Goal: Task Accomplishment & Management: Use online tool/utility

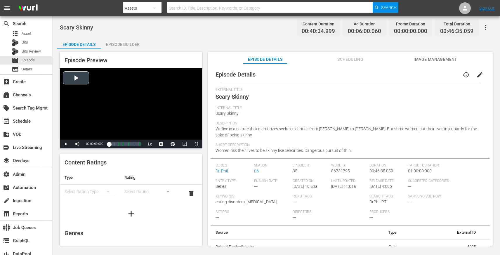
click at [154, 122] on div "Video Player" at bounding box center [131, 103] width 142 height 71
click at [196, 144] on span "Video Player" at bounding box center [196, 144] width 0 height 0
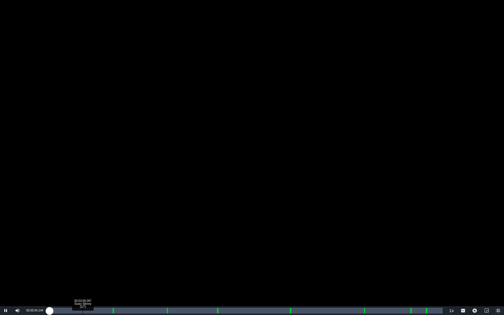
click at [81, 255] on div "Loaded : 0.24% 00:03:58.097 Scary Skinny (1/7) 00:00:04.204" at bounding box center [246, 311] width 394 height 6
click at [87, 255] on div "Loaded : 10.85% 00:04:27.083 Scary Skinny (1/7) 00:03:53.354" at bounding box center [246, 311] width 394 height 6
click at [87, 255] on div "00:04:27.396" at bounding box center [68, 311] width 38 height 6
click at [139, 255] on div "Loaded : 14.06% 00:10:37.687 Scary Skinny (2/7) 00:04:57.828 Cue Point 1: 00:07…" at bounding box center [246, 311] width 394 height 6
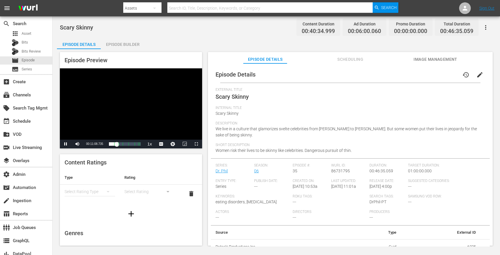
click at [140, 51] on div "Episode Preview Video Player is loading. Play Video Pause Mute Current Time 00:…" at bounding box center [276, 149] width 438 height 201
click at [131, 43] on div "Episode Builder" at bounding box center [123, 44] width 44 height 14
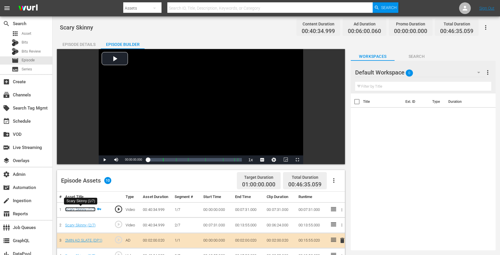
click at [83, 210] on link "Scary Skinny (1/7)" at bounding box center [80, 209] width 31 height 4
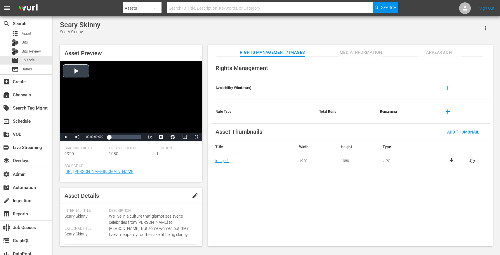
click at [120, 108] on div "Video Player" at bounding box center [131, 96] width 142 height 71
click at [114, 138] on div "00:00:00.933" at bounding box center [111, 137] width 5 height 6
click at [119, 138] on div "Loaded : 15.04% 00:13:46.559 00:05:57.812" at bounding box center [125, 137] width 32 height 6
click at [119, 138] on div "00:13:24.575" at bounding box center [114, 137] width 11 height 6
click at [126, 138] on div "00:17:30.369" at bounding box center [118, 137] width 18 height 6
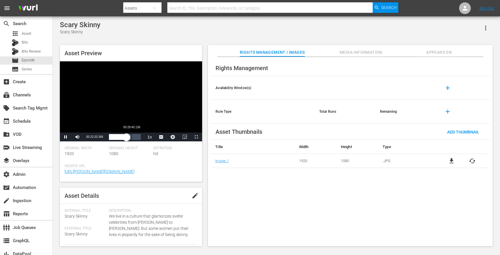
click at [131, 139] on div "Loaded : 55.25% 00:28:40.136 00:22:20.474" at bounding box center [125, 137] width 32 height 6
click at [137, 138] on div "Loaded : 71.03% 00:36:29.265 00:28:40.421" at bounding box center [125, 137] width 32 height 6
click at [240, 182] on div "Rights Management Availability Window(s) add Rule Type Total Runs Remaining add…" at bounding box center [350, 151] width 285 height 189
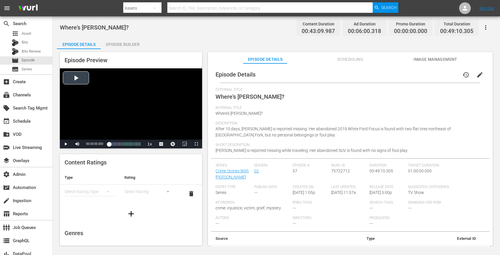
click at [147, 121] on div "Video Player" at bounding box center [131, 103] width 142 height 71
click at [115, 145] on div "Loaded : 1.15% 00:09:01.340 Where's Chelsea Grimm? (1/5) 00:00:02.011" at bounding box center [125, 144] width 32 height 6
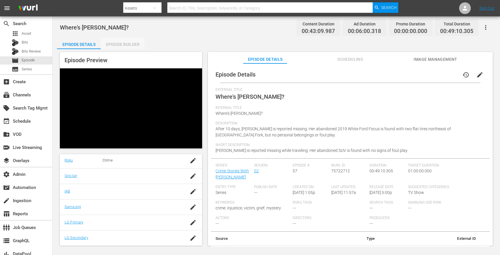
click at [110, 47] on div "Episode Builder" at bounding box center [123, 44] width 44 height 14
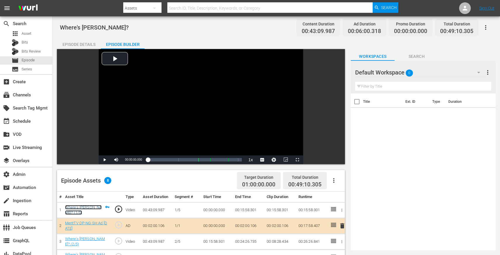
click at [84, 208] on link "Where's Chelsea Grimm? (1/5)" at bounding box center [83, 210] width 37 height 10
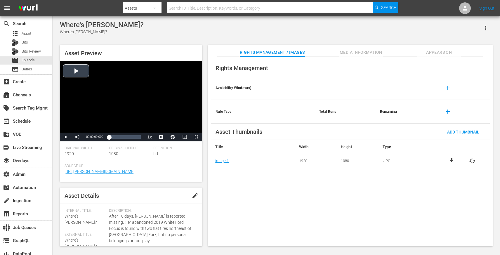
click at [121, 86] on div "Video Player" at bounding box center [131, 96] width 142 height 71
click at [196, 137] on span "Video Player" at bounding box center [196, 137] width 0 height 0
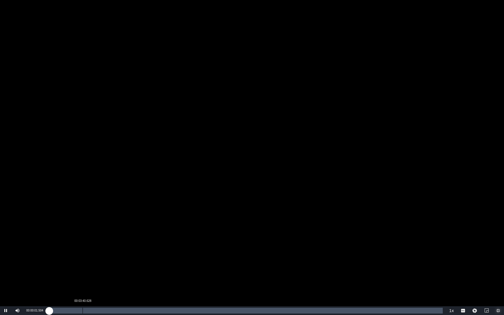
click at [83, 255] on div "00:03:40.628" at bounding box center [83, 311] width 0 height 6
click at [123, 255] on div "00:08:03.464" at bounding box center [123, 311] width 0 height 6
click at [154, 255] on div "Loaded : 18.78% 00:11:30.663 00:08:05.460" at bounding box center [246, 311] width 394 height 6
click at [194, 255] on div "Loaded : 27.13% 00:15:57.335 00:11:29.678" at bounding box center [246, 311] width 394 height 6
click at [233, 255] on div "Loaded : 38.03% 00:20:08.660 00:16:00.115" at bounding box center [246, 311] width 394 height 6
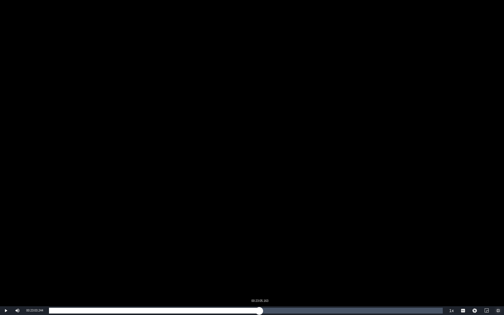
click at [259, 255] on div "Loaded : 46.84% 00:23:05.163 00:20:09.437" at bounding box center [246, 311] width 394 height 6
click at [280, 255] on div "Loaded : 53.57% 00:25:17.540 00:23:03.780" at bounding box center [246, 311] width 394 height 6
click at [307, 255] on div "Loaded : 58.67% 00:28:14.043 00:25:18.022" at bounding box center [246, 311] width 394 height 6
click at [337, 255] on div "Loaded : 65.62% 00:31:33.568 00:28:14.356" at bounding box center [246, 311] width 394 height 6
click at [372, 255] on div "Loaded : 73.27% 00:35:21.870 00:31:33.808" at bounding box center [246, 310] width 400 height 9
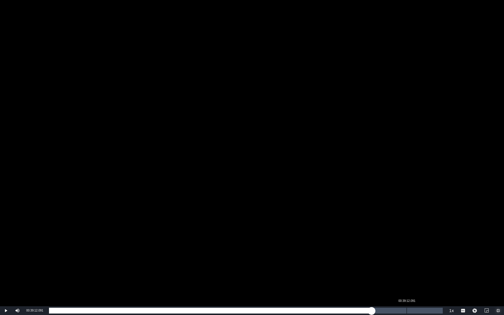
click at [407, 255] on div "00:39:12.091" at bounding box center [407, 311] width 0 height 6
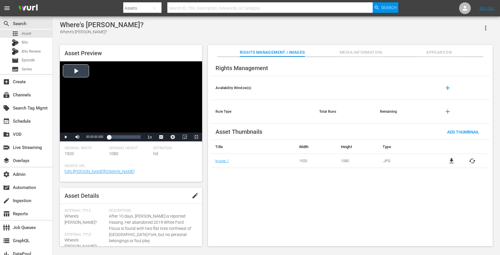
click at [196, 137] on span "Video Player" at bounding box center [196, 137] width 0 height 0
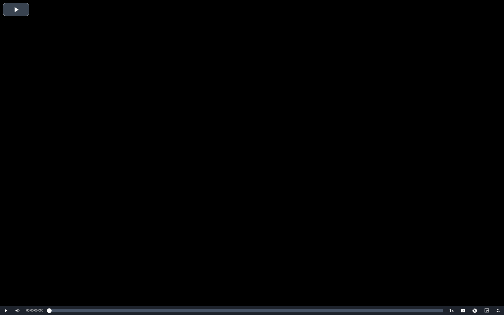
click at [74, 239] on div "Video Player" at bounding box center [252, 153] width 504 height 306
click at [105, 242] on div "Video Player" at bounding box center [252, 153] width 504 height 306
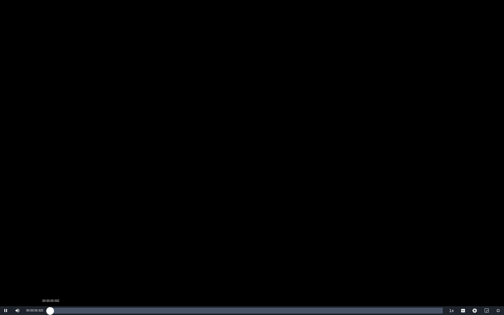
click at [50, 255] on div "00:00:07.092" at bounding box center [49, 311] width 1 height 6
click at [53, 255] on div "00:00:11.901" at bounding box center [51, 311] width 4 height 6
click at [56, 255] on div "00:00:25.359" at bounding box center [52, 311] width 7 height 6
click at [62, 255] on div "Loaded : 1.85% 00:01:22.495 00:00:45.657" at bounding box center [246, 311] width 394 height 6
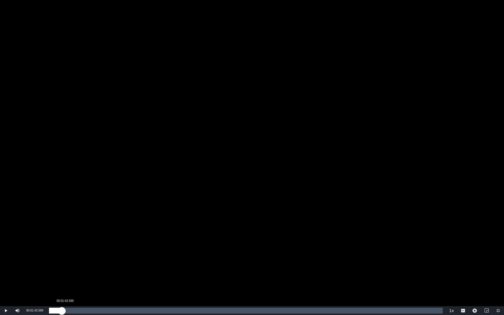
click at [62, 255] on div "00:01:23.759" at bounding box center [55, 311] width 13 height 6
click at [60, 255] on div "00:01:10.984" at bounding box center [60, 311] width 0 height 6
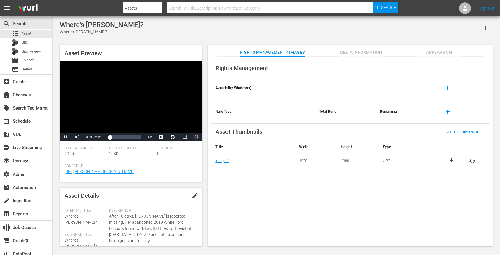
click at [196, 137] on span "Video Player" at bounding box center [196, 137] width 0 height 0
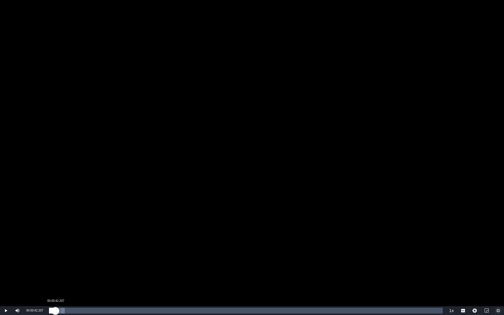
click at [55, 255] on div "Loaded : 3.94% 00:00:42.207 00:01:25.414" at bounding box center [246, 311] width 394 height 6
click at [55, 255] on div "00:00:43.326" at bounding box center [52, 311] width 6 height 6
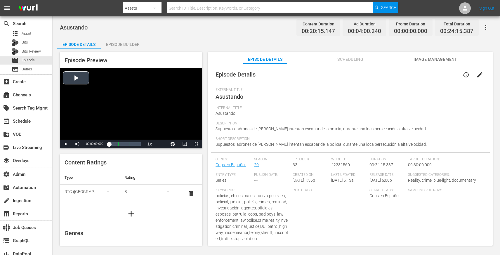
click at [150, 103] on div "Video Player" at bounding box center [131, 103] width 142 height 71
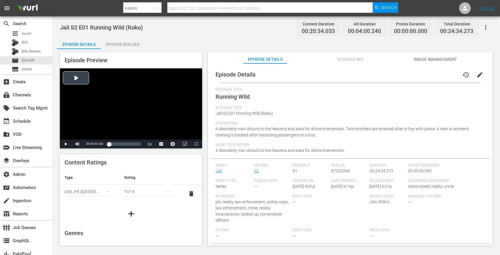
click at [166, 100] on div "Video Player" at bounding box center [131, 103] width 142 height 71
click at [196, 144] on span "Video Player" at bounding box center [196, 144] width 0 height 0
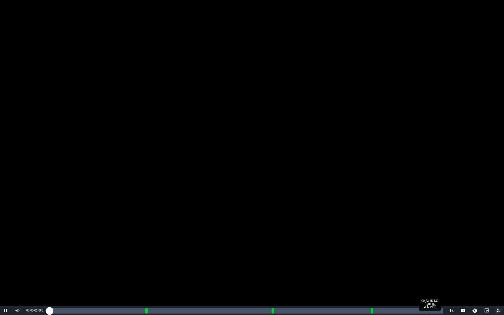
click at [430, 255] on div "Loaded : 0.97% 00:23:45.130 Running Wild (4/4) 00:00:02.110" at bounding box center [246, 311] width 394 height 6
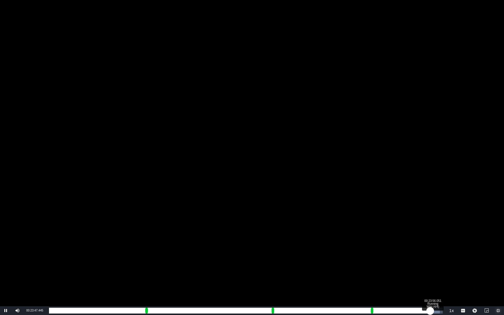
click at [431, 255] on div "00:19:47.311" at bounding box center [240, 311] width 382 height 6
click at [436, 255] on div "00:19:56.962" at bounding box center [242, 311] width 386 height 6
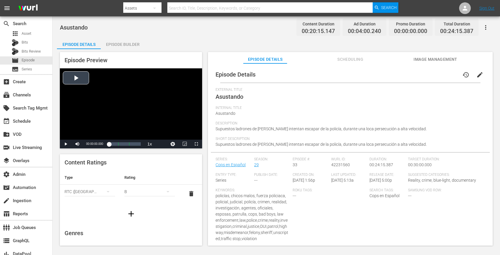
click at [167, 108] on div "Video Player" at bounding box center [131, 103] width 142 height 71
click at [196, 144] on span "Video Player" at bounding box center [196, 144] width 0 height 0
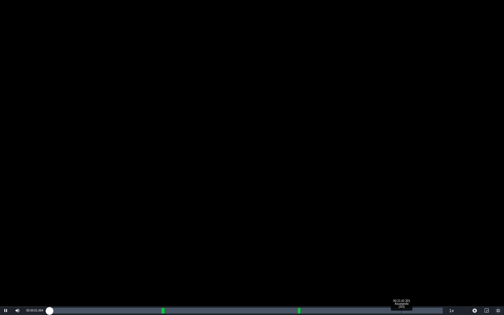
click at [402, 255] on div "00:21:42.301 Asustando (3/3)" at bounding box center [402, 311] width 0 height 6
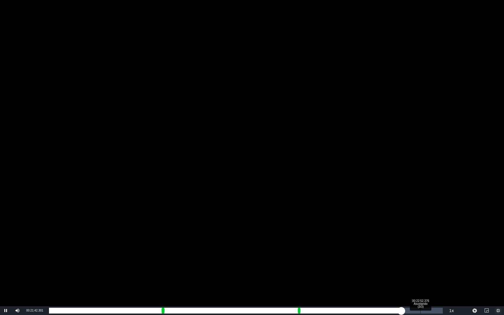
click at [421, 255] on div "Loaded : 87.47% 00:22:52.376 Asustando (3/3) 00:17:42.160" at bounding box center [246, 311] width 394 height 6
click at [429, 255] on div "00:23:22.561 Asustando (3/3)" at bounding box center [429, 311] width 0 height 6
click at [429, 255] on div "00:19:23.197" at bounding box center [239, 311] width 380 height 6
click at [436, 255] on div "00:23:49.513 Asustando (3/3)" at bounding box center [436, 311] width 0 height 6
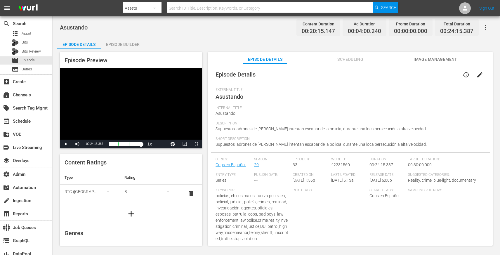
click at [263, 124] on span "Description" at bounding box center [348, 123] width 266 height 5
click at [352, 56] on span "Scheduling" at bounding box center [350, 59] width 44 height 7
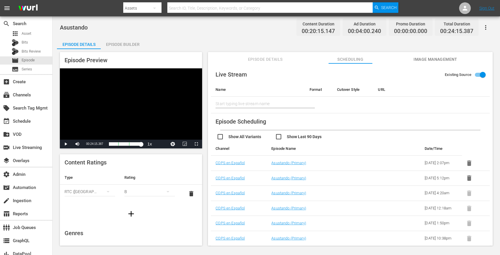
click at [278, 138] on input "checkbox" at bounding box center [304, 137] width 58 height 8
checkbox input "true"
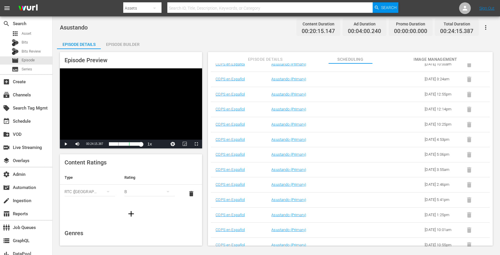
scroll to position [138, 0]
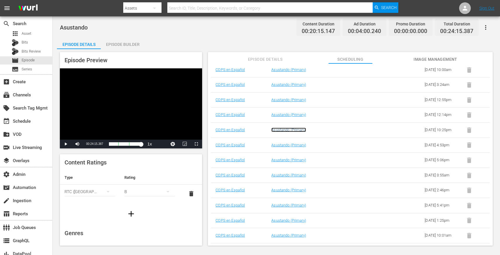
click at [297, 132] on link "Asustando (Primary)" at bounding box center [288, 130] width 35 height 4
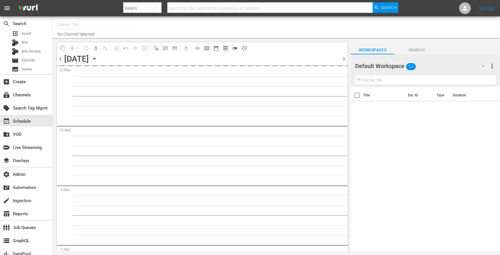
type input "COPS Español ([PERSON_NAME] - Roku) (1537)"
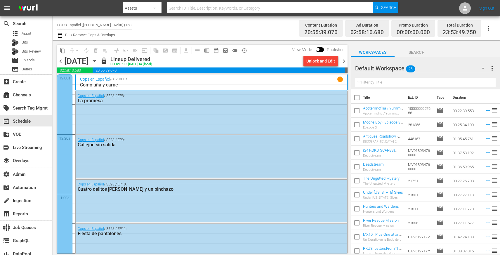
scroll to position [2590, 0]
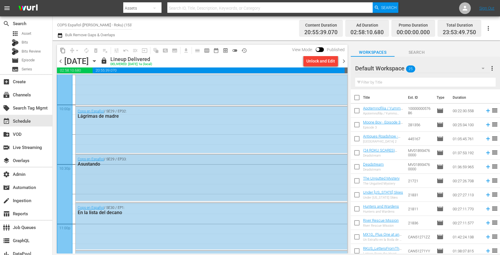
click at [213, 179] on div "Cops en Español / SE29 / EP33: Asustando" at bounding box center [211, 177] width 271 height 46
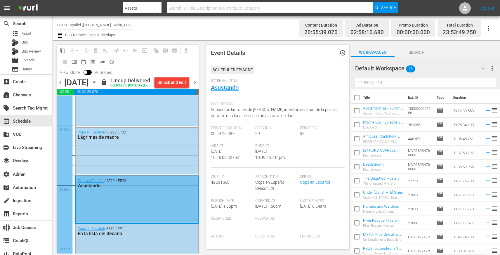
click at [165, 236] on div "En la lista del decano" at bounding box center [123, 234] width 90 height 6
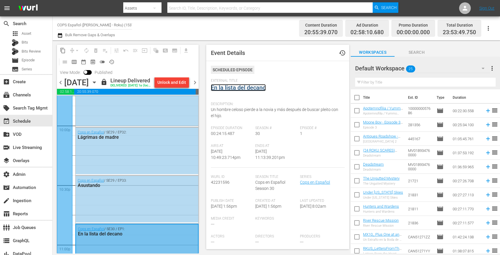
click at [230, 89] on link "En la lista del decano" at bounding box center [238, 87] width 55 height 7
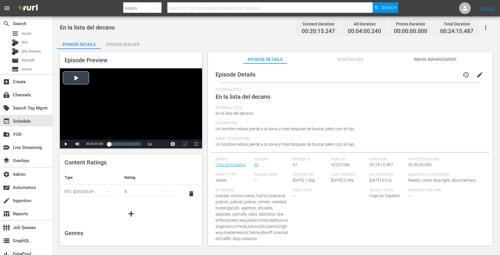
click at [129, 97] on div "Video Player" at bounding box center [131, 103] width 142 height 71
